Goal: Book appointment/travel/reservation

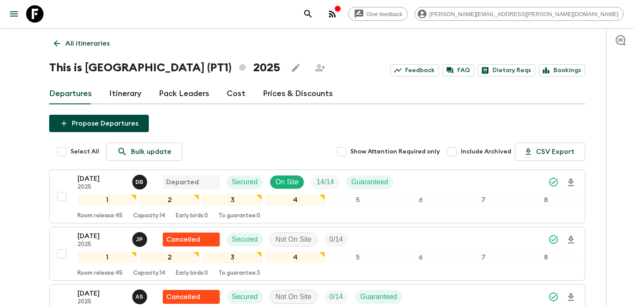
scroll to position [155, 0]
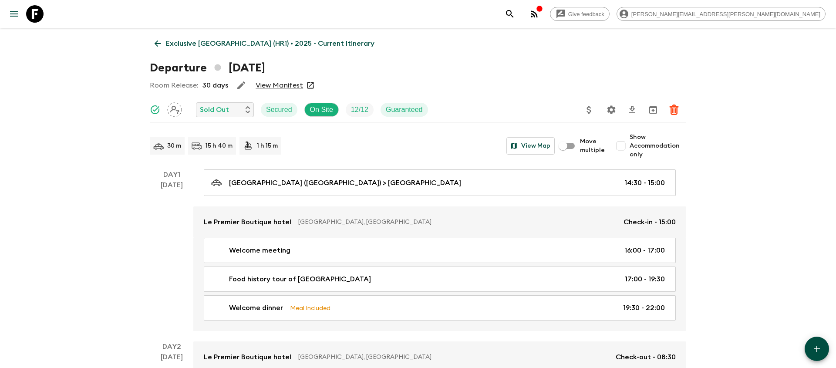
scroll to position [1822, 0]
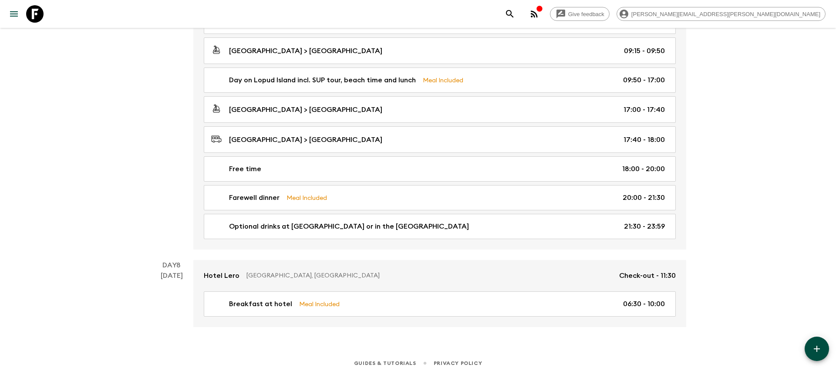
click at [515, 12] on icon "search adventures" at bounding box center [509, 14] width 10 height 10
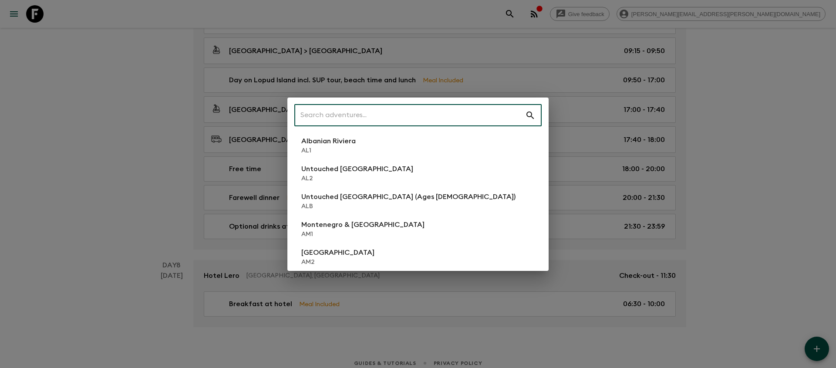
click at [423, 119] on input "text" at bounding box center [409, 115] width 231 height 24
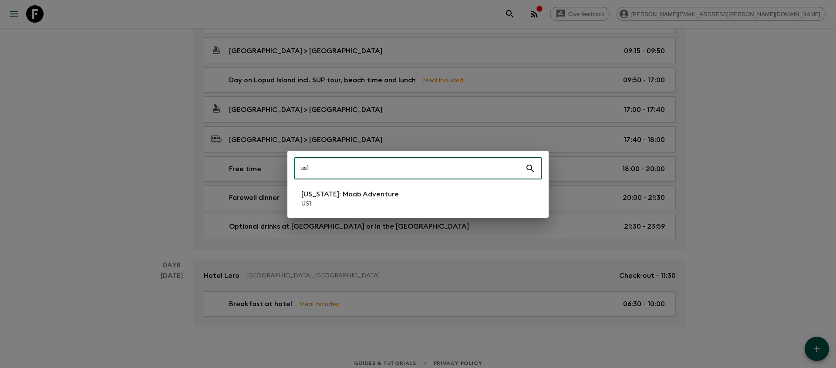
type input "us1"
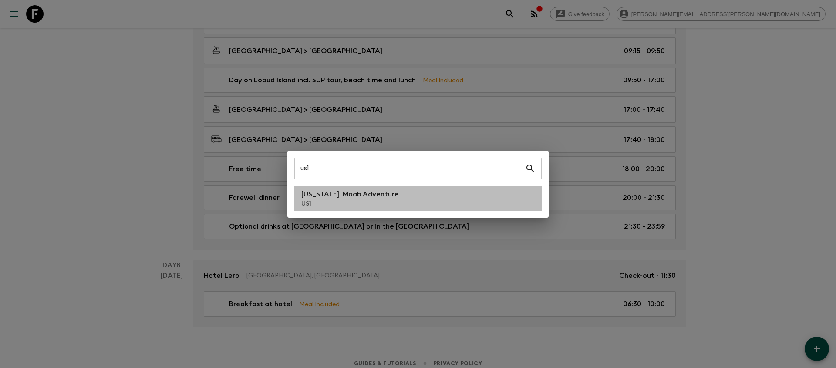
click at [321, 191] on p "[US_STATE]: Moab Adventure" at bounding box center [349, 194] width 97 height 10
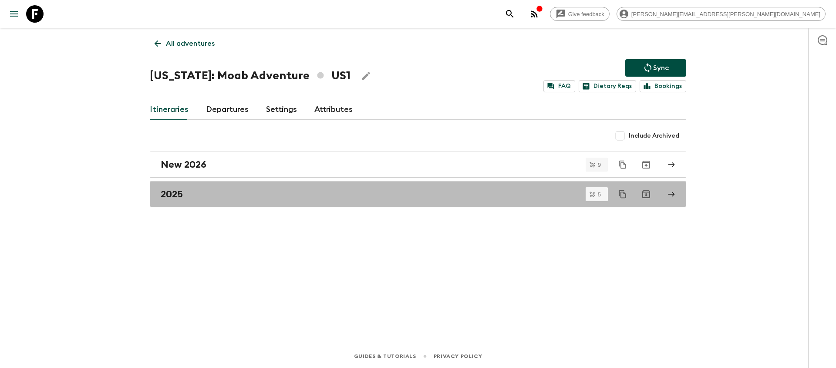
click at [321, 191] on div "2025" at bounding box center [410, 193] width 498 height 11
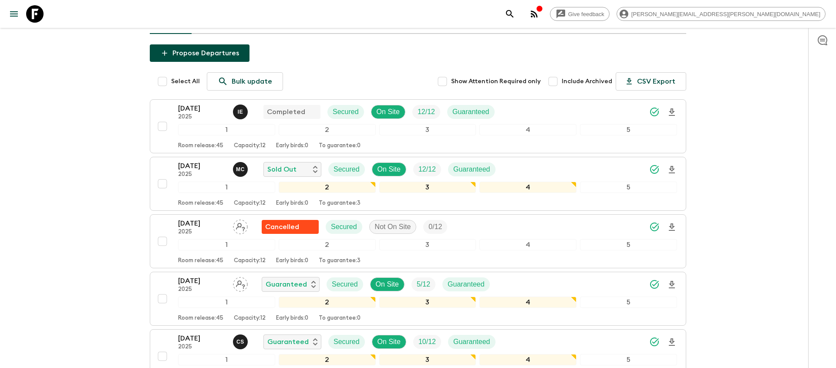
scroll to position [87, 0]
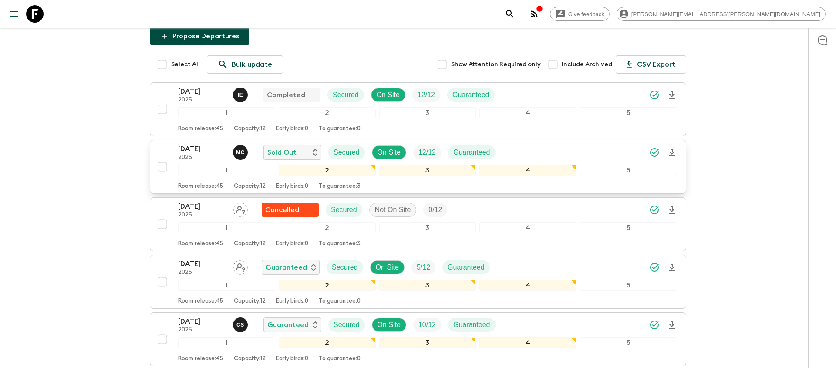
click at [670, 154] on icon "Download Onboarding" at bounding box center [671, 153] width 10 height 10
click at [572, 154] on div "[DATE] 2025 M C Sold Out Secured On Site 12 / 12 Guaranteed" at bounding box center [427, 152] width 499 height 17
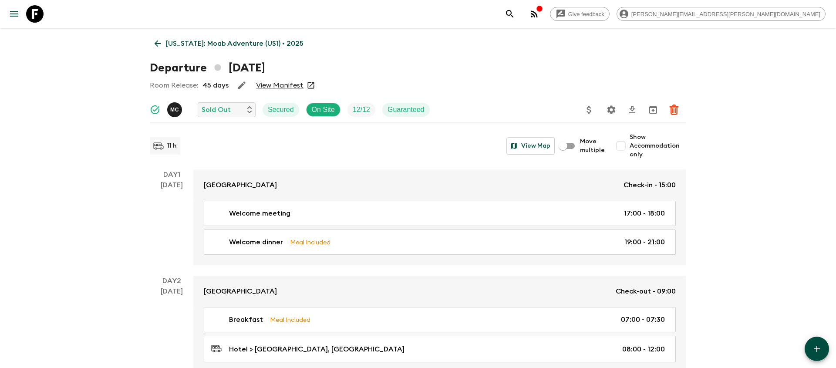
scroll to position [959, 0]
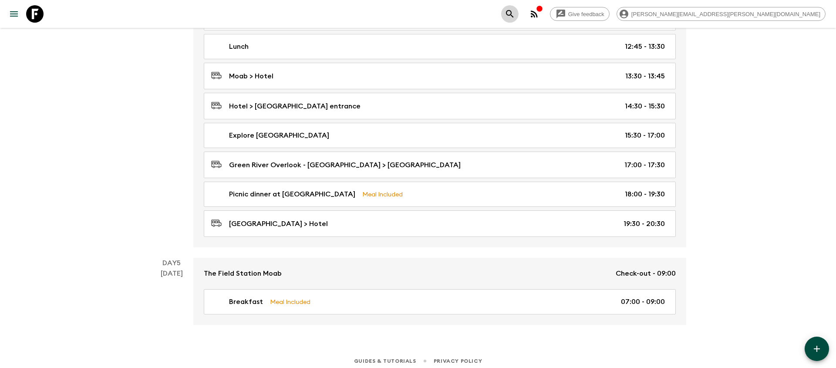
click at [515, 9] on icon "search adventures" at bounding box center [509, 14] width 10 height 10
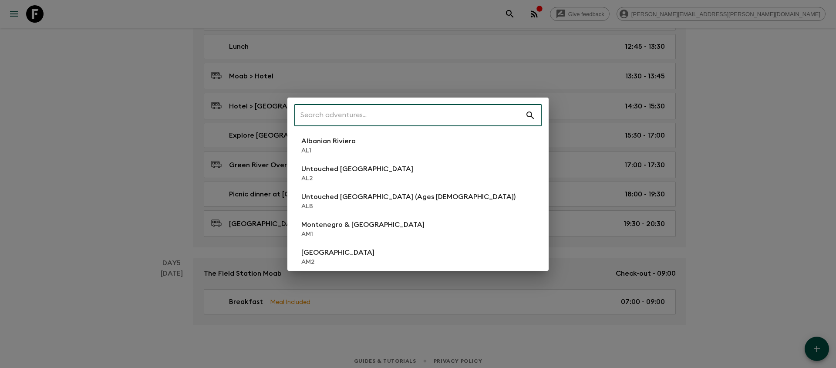
click at [386, 118] on input "text" at bounding box center [409, 115] width 231 height 24
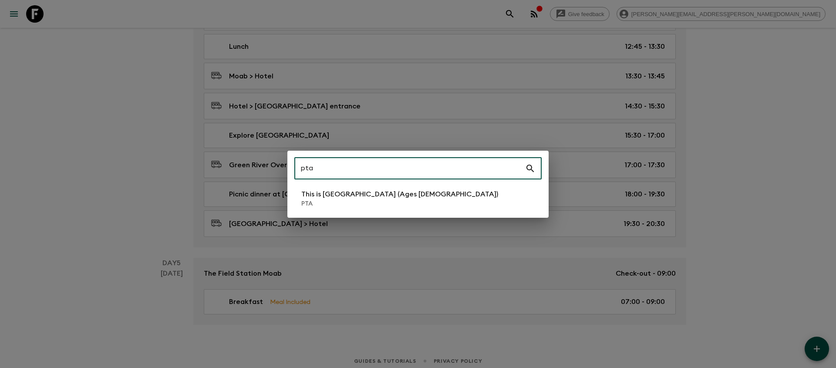
type input "pta"
click at [311, 192] on p "This is [GEOGRAPHIC_DATA] (Ages [DEMOGRAPHIC_DATA])" at bounding box center [399, 194] width 197 height 10
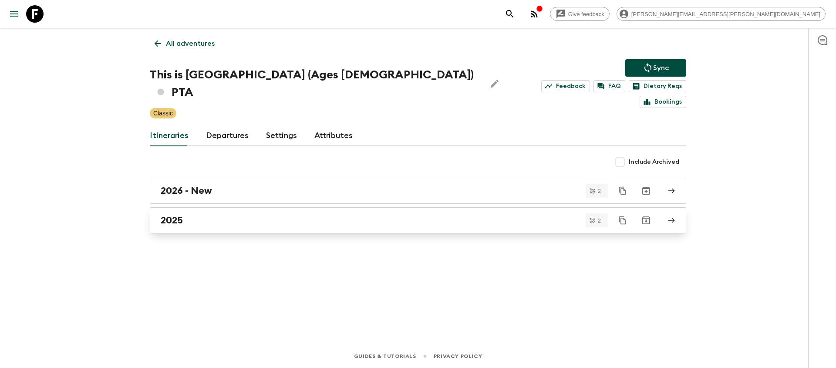
click at [225, 215] on div "2025" at bounding box center [410, 220] width 498 height 11
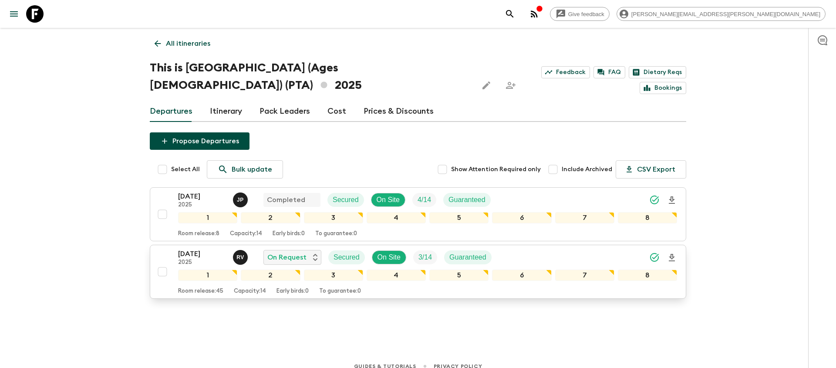
click at [671, 254] on icon "Download Onboarding" at bounding box center [671, 257] width 6 height 7
click at [515, 16] on icon "search adventures" at bounding box center [509, 14] width 10 height 10
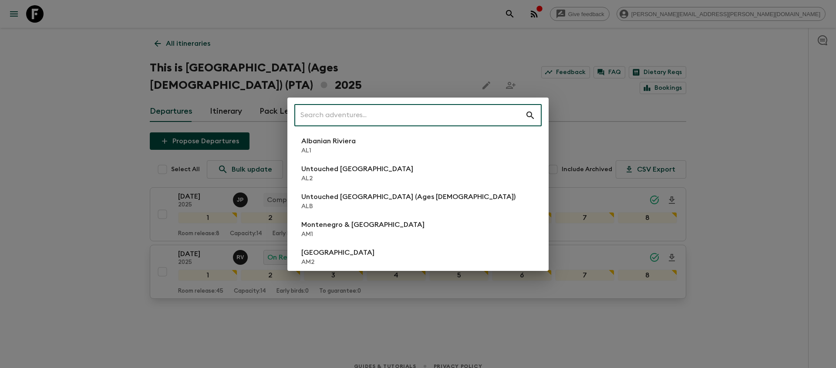
click at [495, 114] on input "text" at bounding box center [409, 115] width 231 height 24
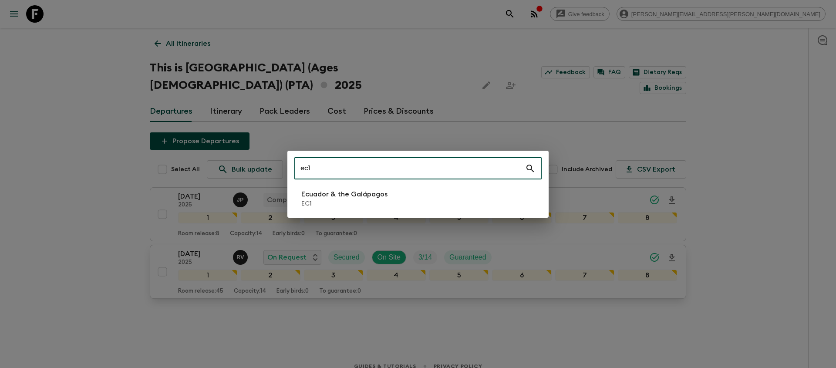
type input "ec1"
click at [403, 208] on li "Ecuador & the Galápagos EC1" at bounding box center [417, 198] width 247 height 24
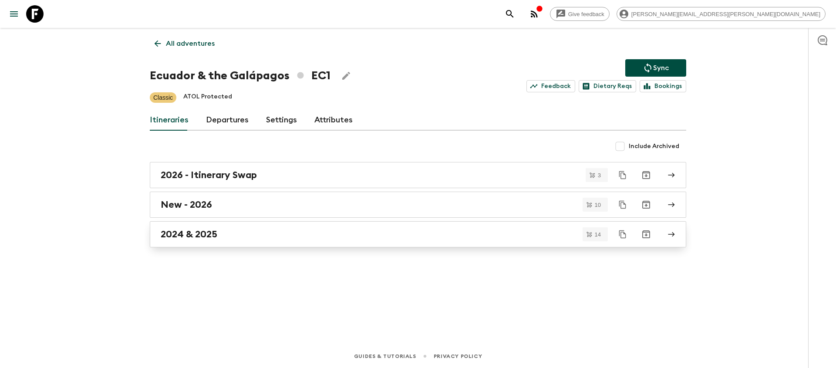
click at [365, 228] on link "2024 & 2025" at bounding box center [418, 234] width 536 height 26
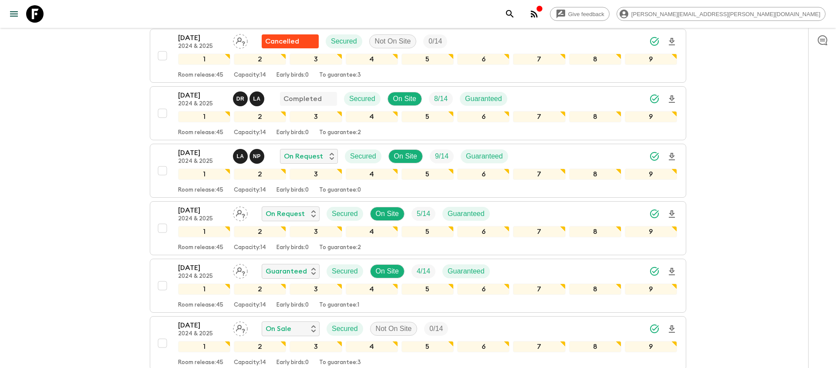
scroll to position [320, 0]
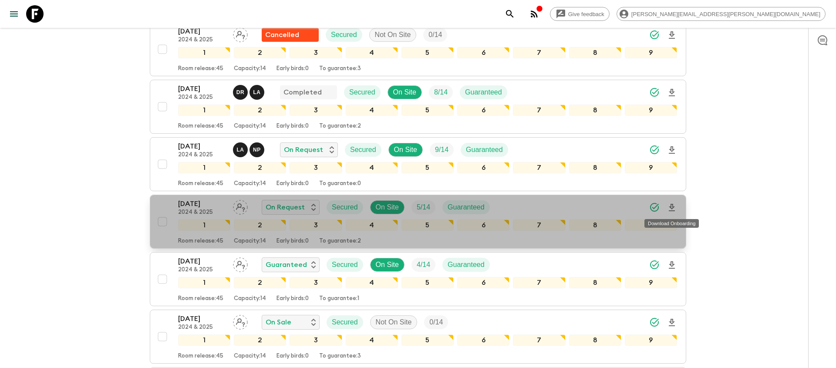
click at [672, 208] on icon "Download Onboarding" at bounding box center [671, 207] width 6 height 7
